Goal: Navigation & Orientation: Find specific page/section

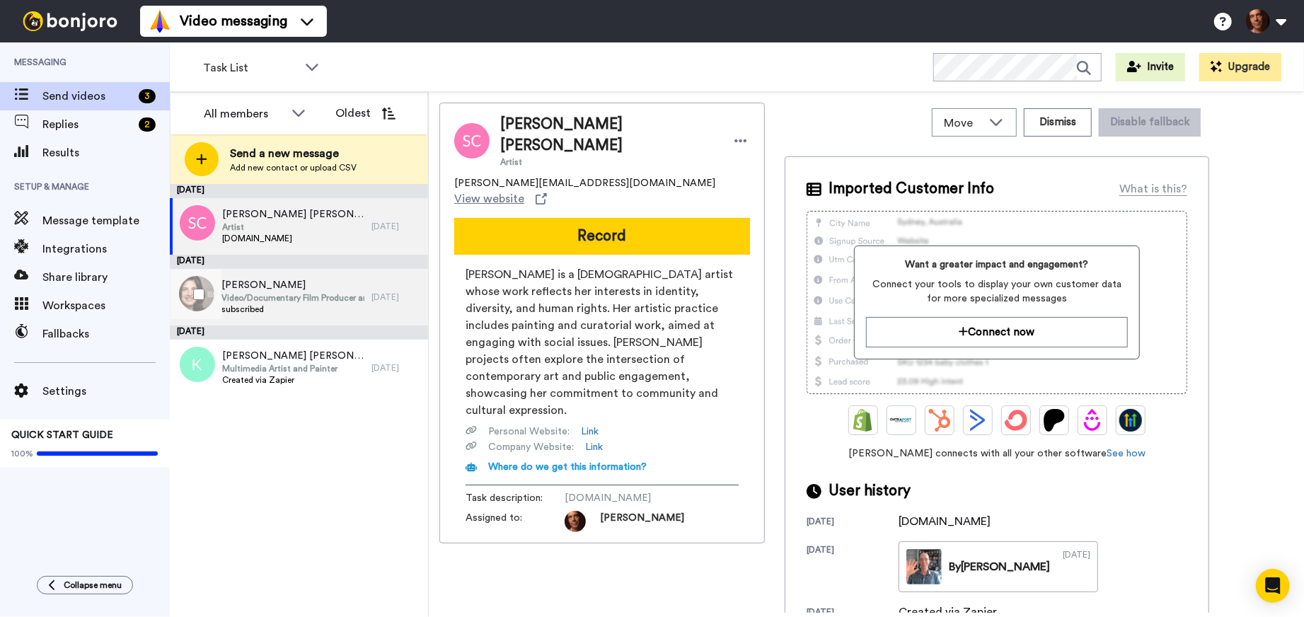
click at [315, 282] on span "Robin Schwartz" at bounding box center [292, 285] width 143 height 14
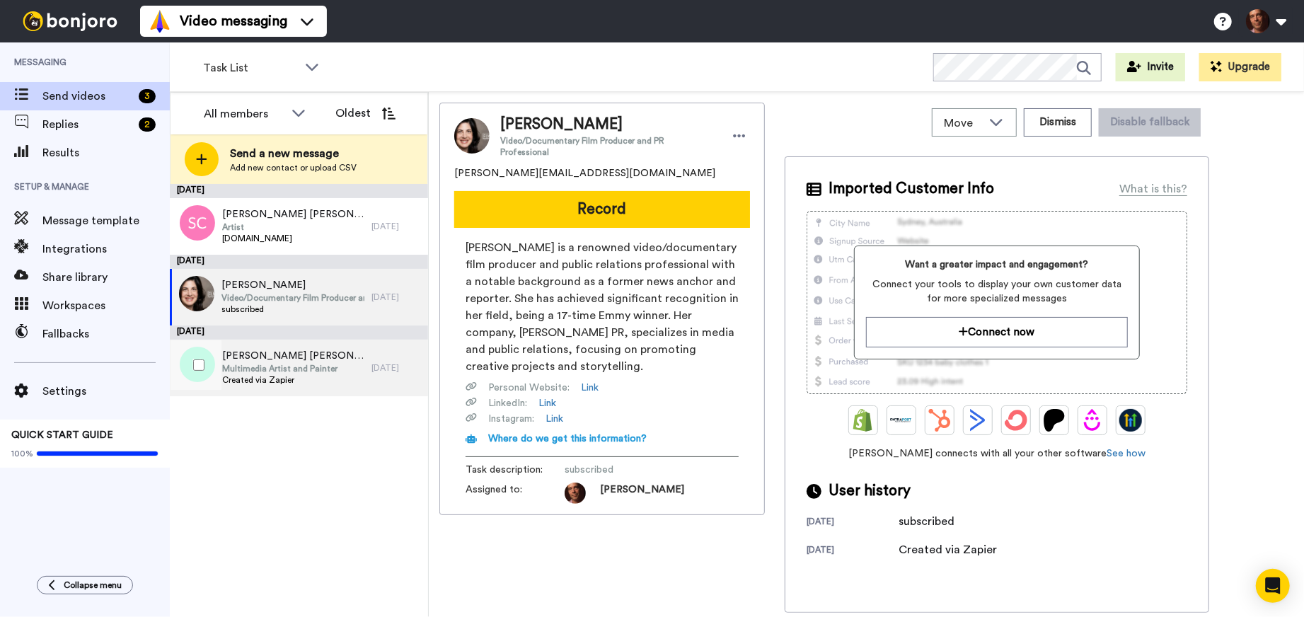
click at [300, 364] on span "Multimedia Artist and Painter" at bounding box center [293, 368] width 142 height 11
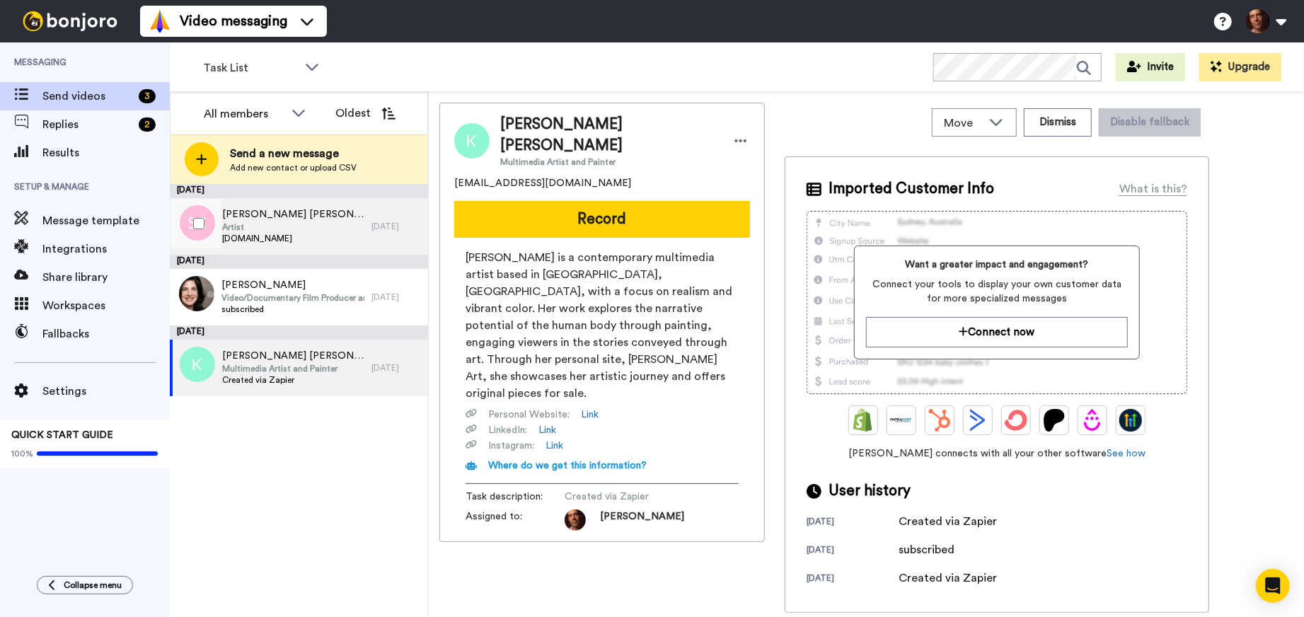
click at [303, 219] on span "[PERSON_NAME] [PERSON_NAME]" at bounding box center [293, 214] width 142 height 14
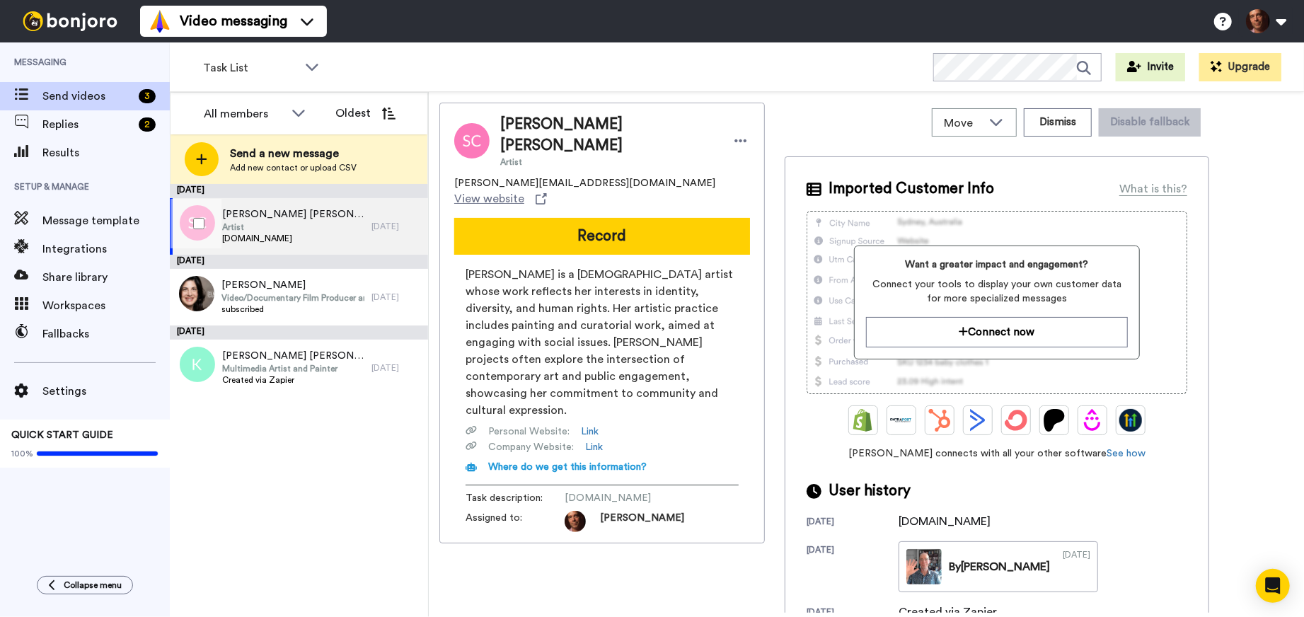
click at [260, 226] on span "Artist" at bounding box center [293, 226] width 142 height 11
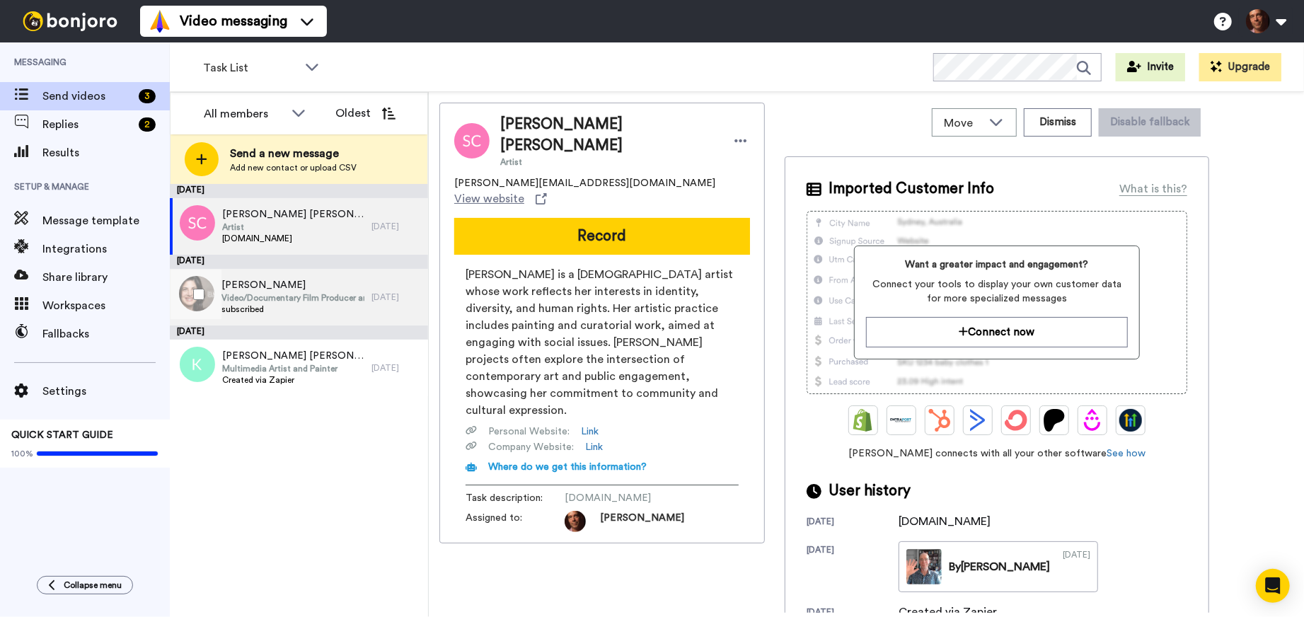
click at [289, 296] on span "Video/Documentary Film Producer and PR Professional" at bounding box center [292, 297] width 143 height 11
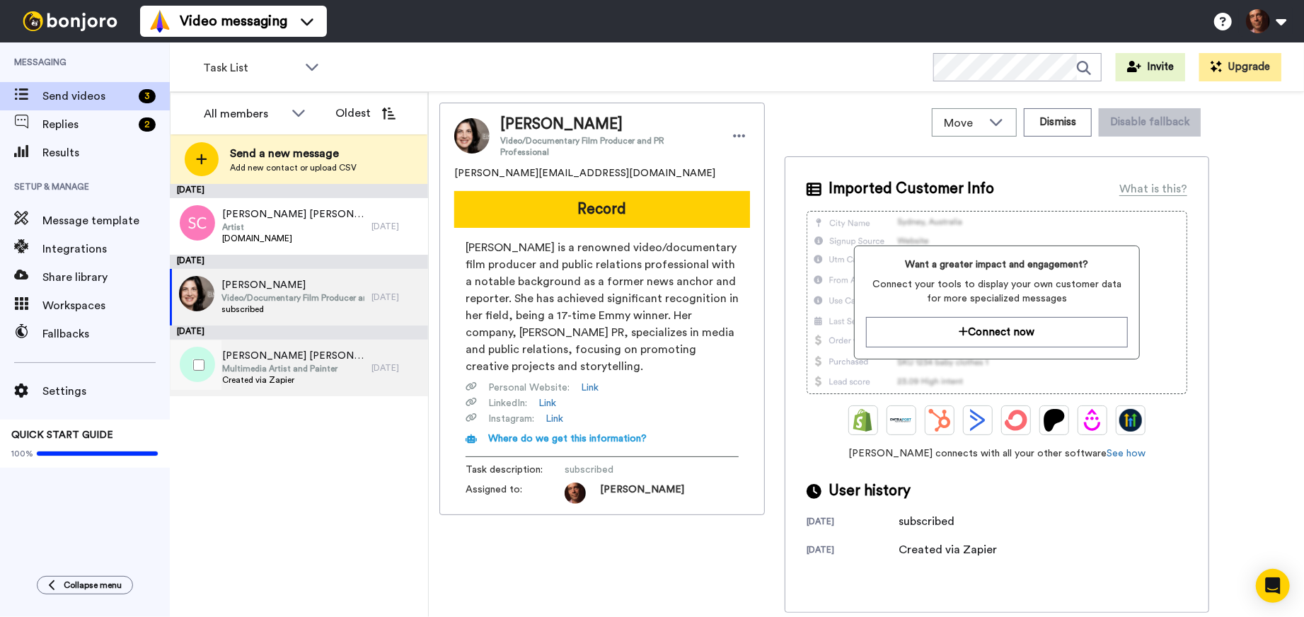
click at [294, 344] on div "Katelin Schutt Katelin Schutt Multimedia Artist and Painter Created via Zapier" at bounding box center [271, 368] width 202 height 57
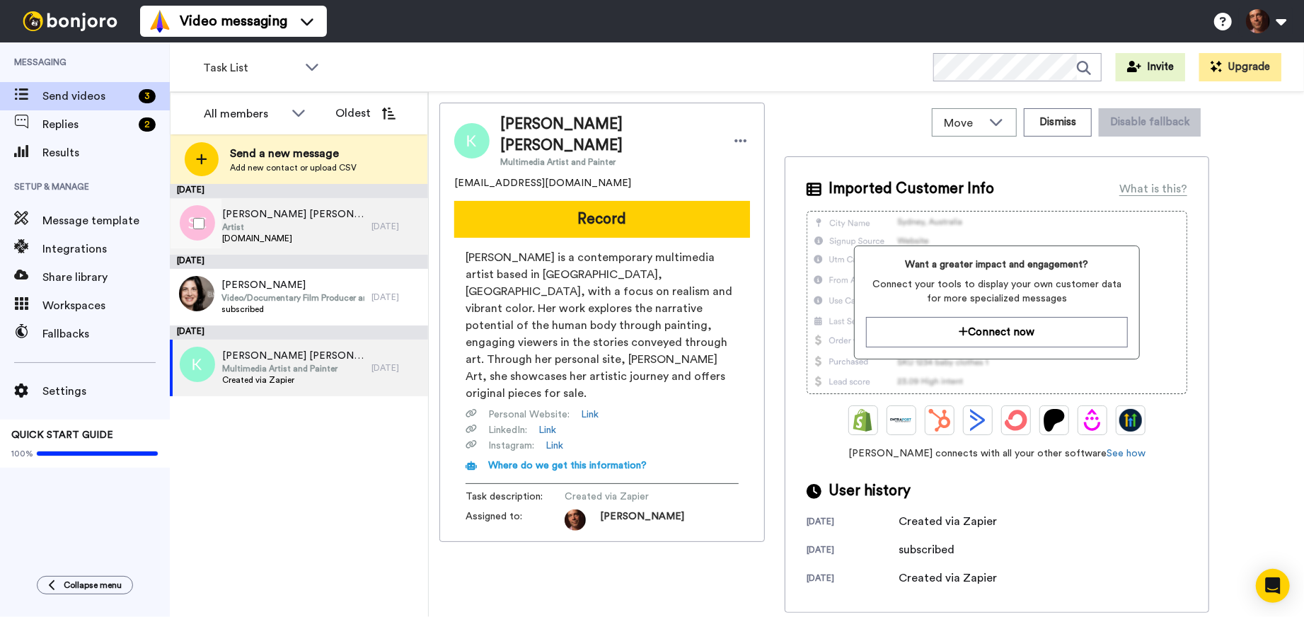
click at [301, 222] on span "Artist" at bounding box center [293, 226] width 142 height 11
